Goal: Task Accomplishment & Management: Manage account settings

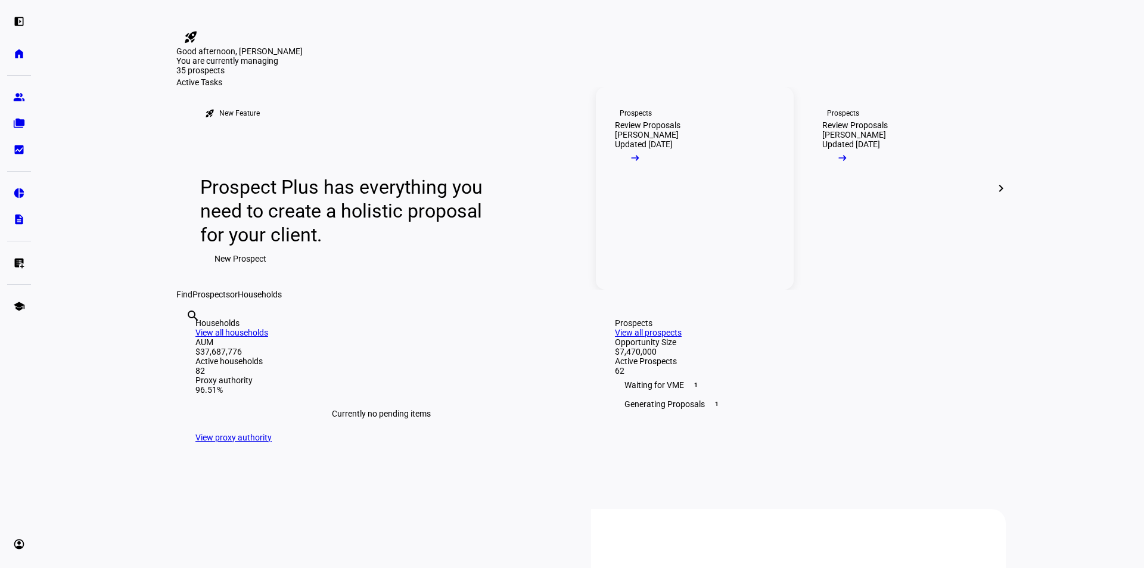
click at [641, 164] on mat-icon "arrow_right_alt" at bounding box center [635, 158] width 12 height 12
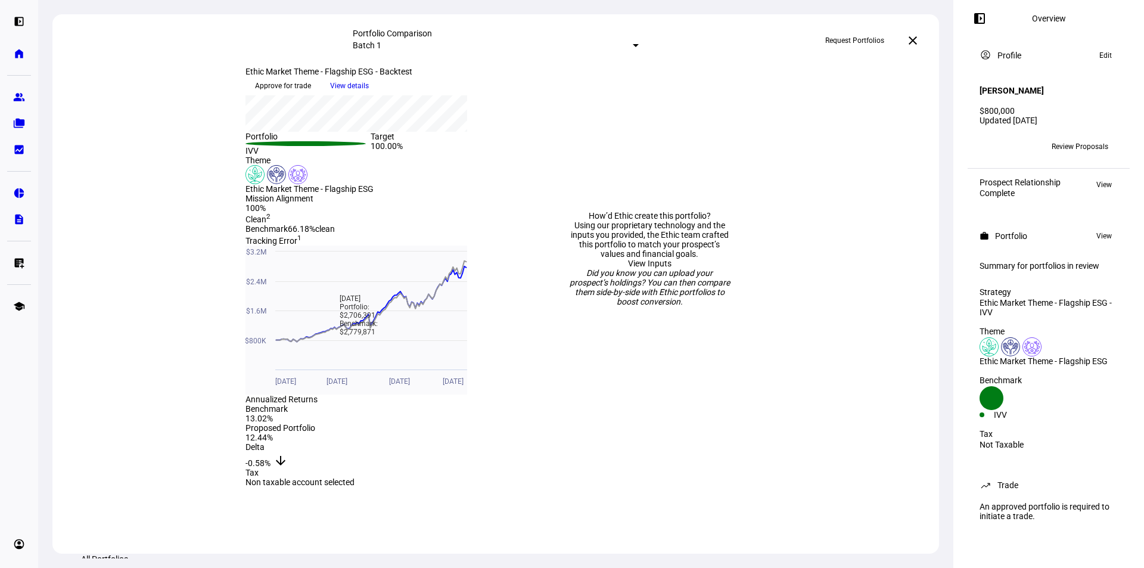
scroll to position [243, 0]
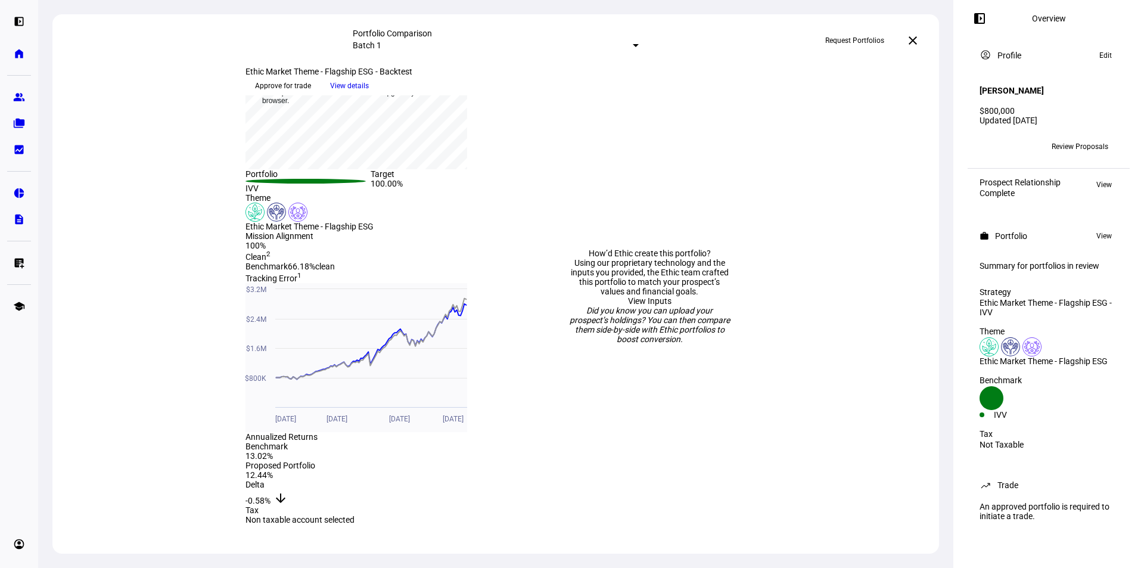
click at [1083, 139] on span "Review Proposals" at bounding box center [1079, 146] width 57 height 19
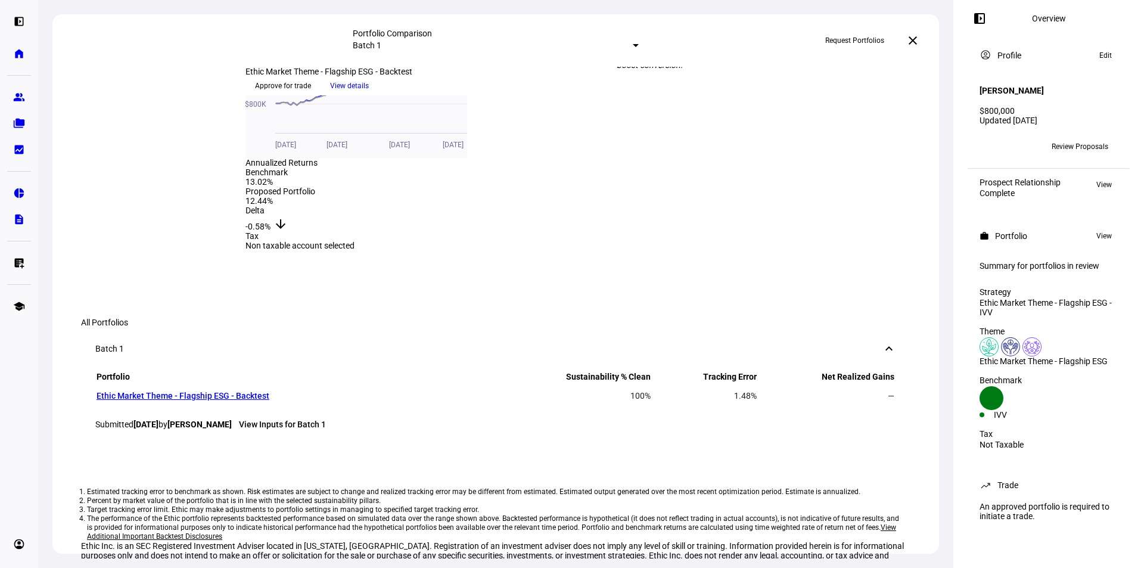
scroll to position [422, 0]
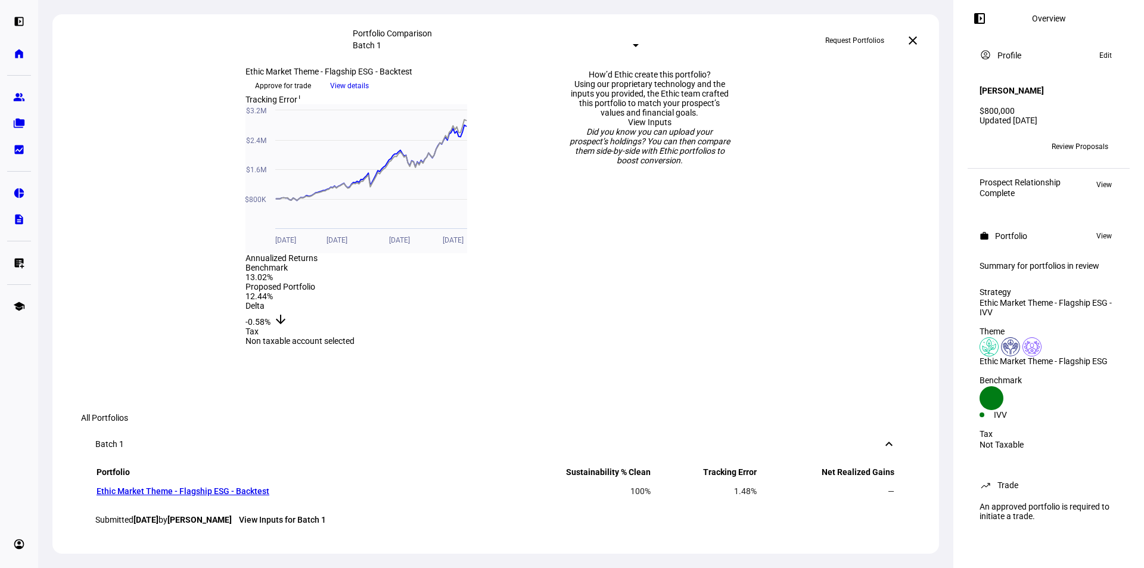
click at [369, 95] on span "View details" at bounding box center [349, 86] width 39 height 18
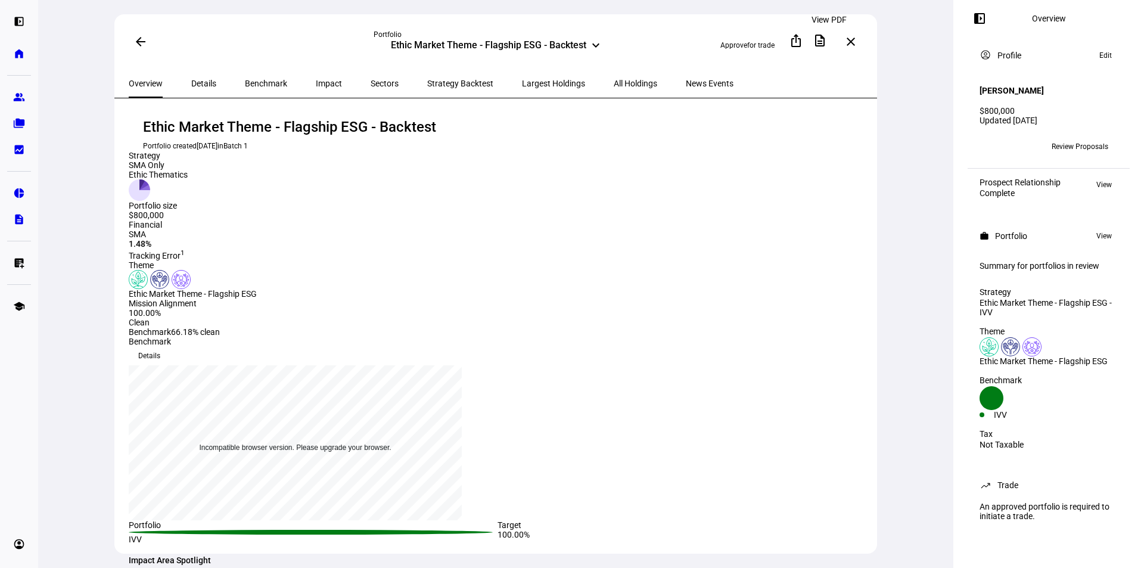
click at [826, 38] on mat-icon "description" at bounding box center [819, 40] width 14 height 14
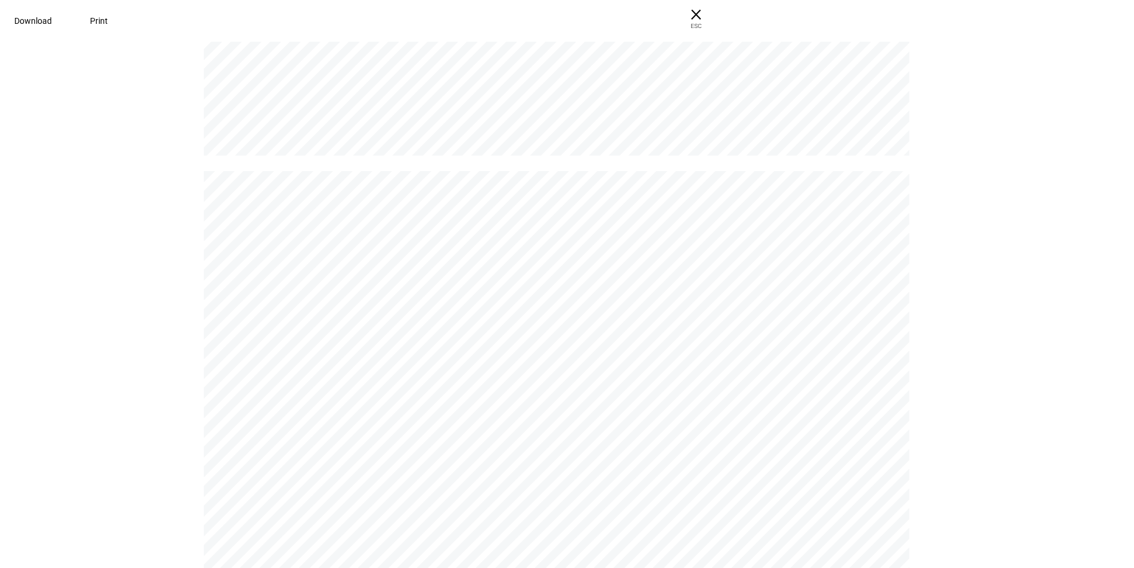
scroll to position [11935, 0]
click at [108, 23] on span "Print" at bounding box center [99, 21] width 18 height 10
click at [715, 20] on span "ESC" at bounding box center [696, 21] width 38 height 17
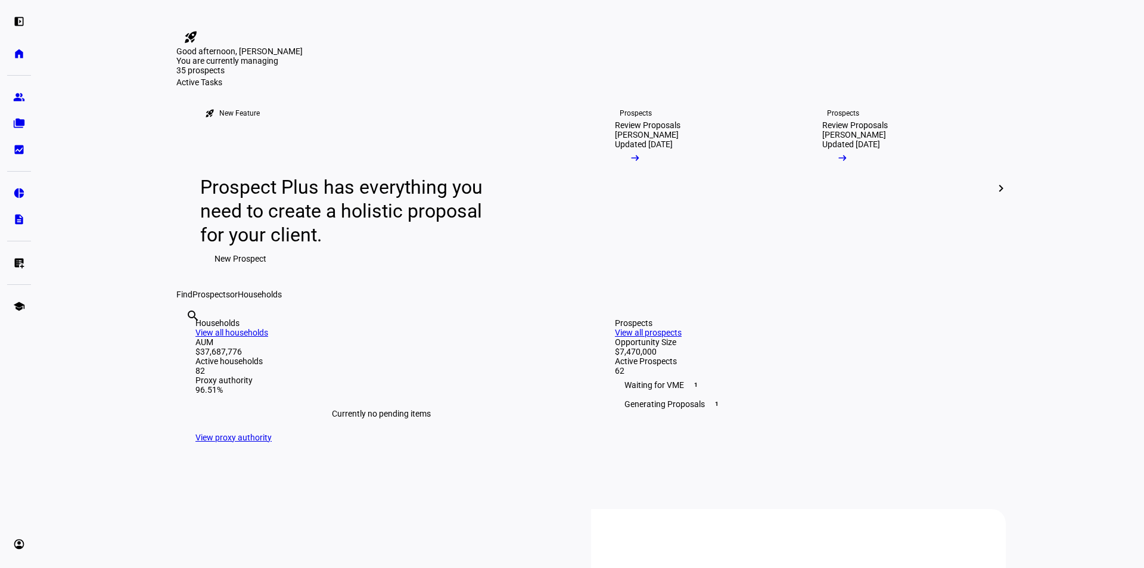
drag, startPoint x: 442, startPoint y: 472, endPoint x: 459, endPoint y: 491, distance: 26.2
click at [195, 365] on div "search clear" at bounding box center [185, 332] width 19 height 66
click at [188, 339] on input "text" at bounding box center [187, 332] width 2 height 14
type input "[PERSON_NAME] [PERSON_NAME]"
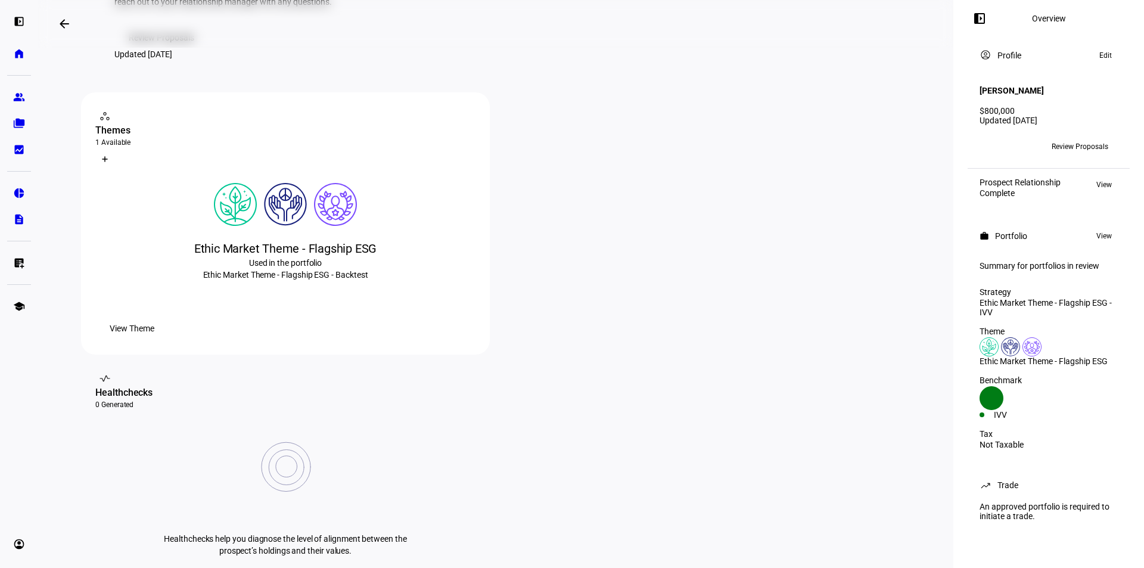
scroll to position [179, 0]
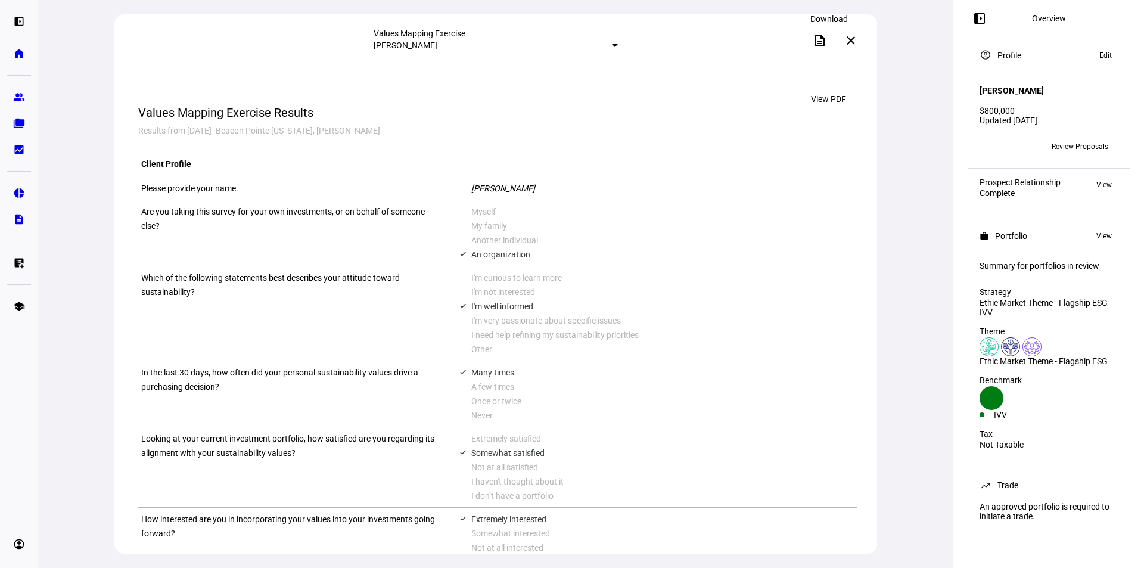
click at [826, 39] on mat-icon "description" at bounding box center [819, 40] width 14 height 14
click at [854, 37] on mat-icon "close" at bounding box center [850, 40] width 14 height 14
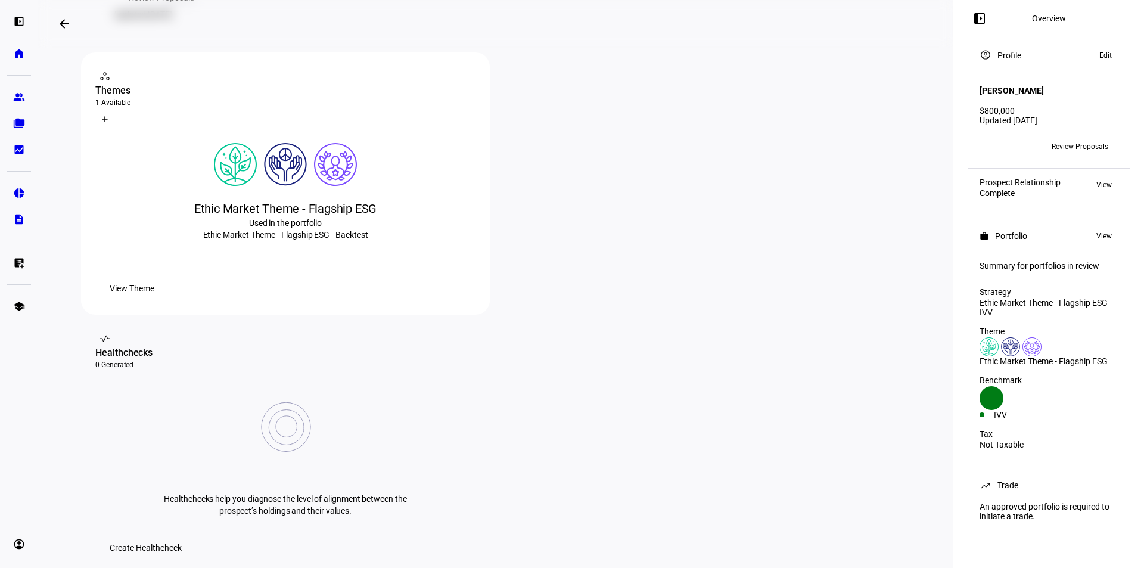
click at [154, 300] on span "View Theme" at bounding box center [132, 288] width 45 height 24
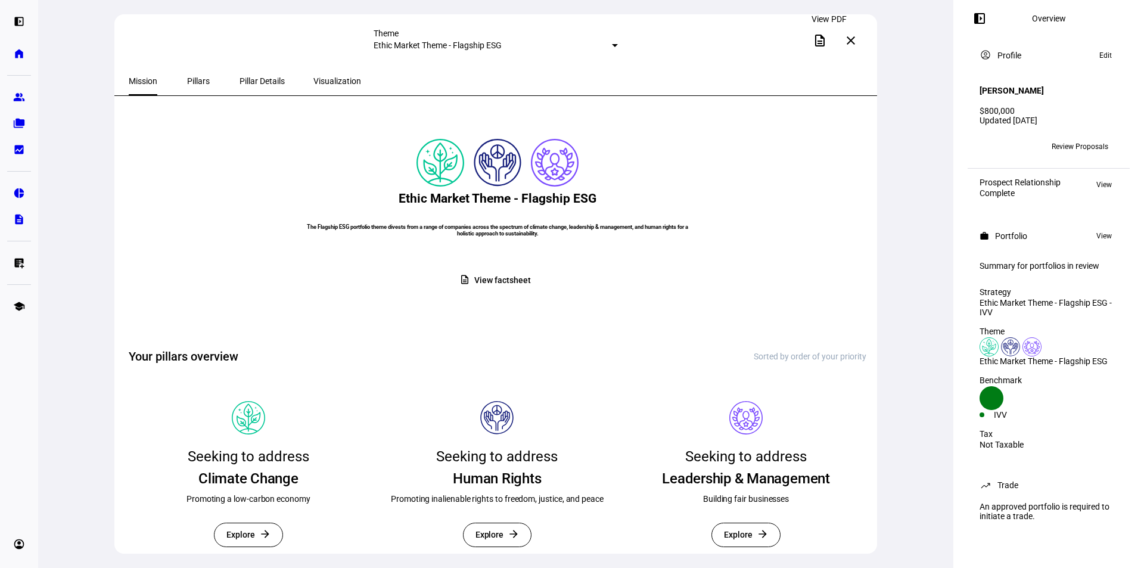
click at [827, 41] on mat-icon "description" at bounding box center [819, 40] width 14 height 14
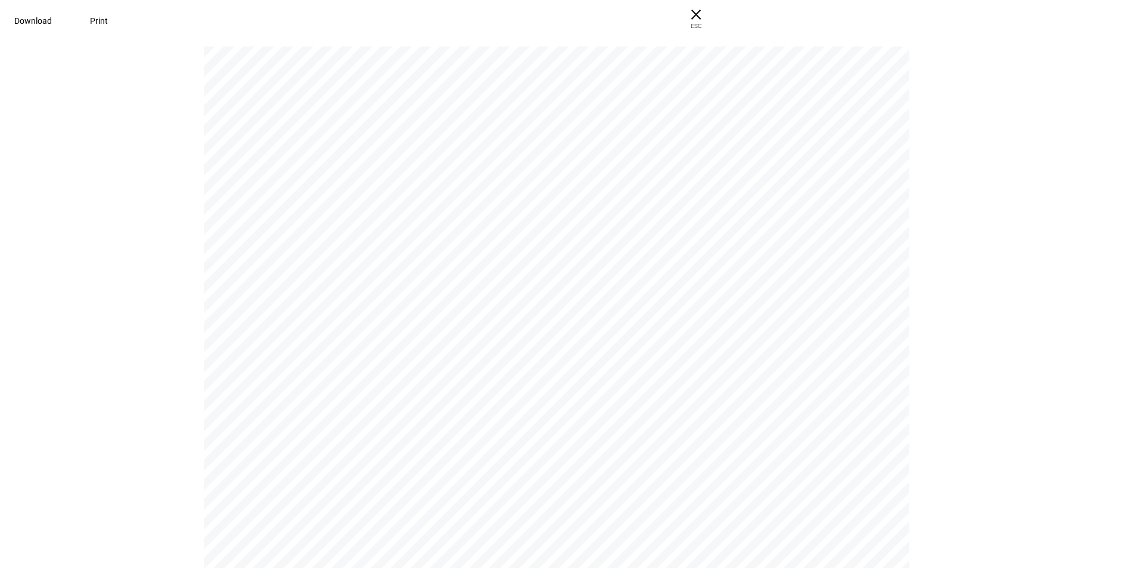
click at [108, 23] on span "Print" at bounding box center [99, 21] width 18 height 10
